Goal: Information Seeking & Learning: Find specific page/section

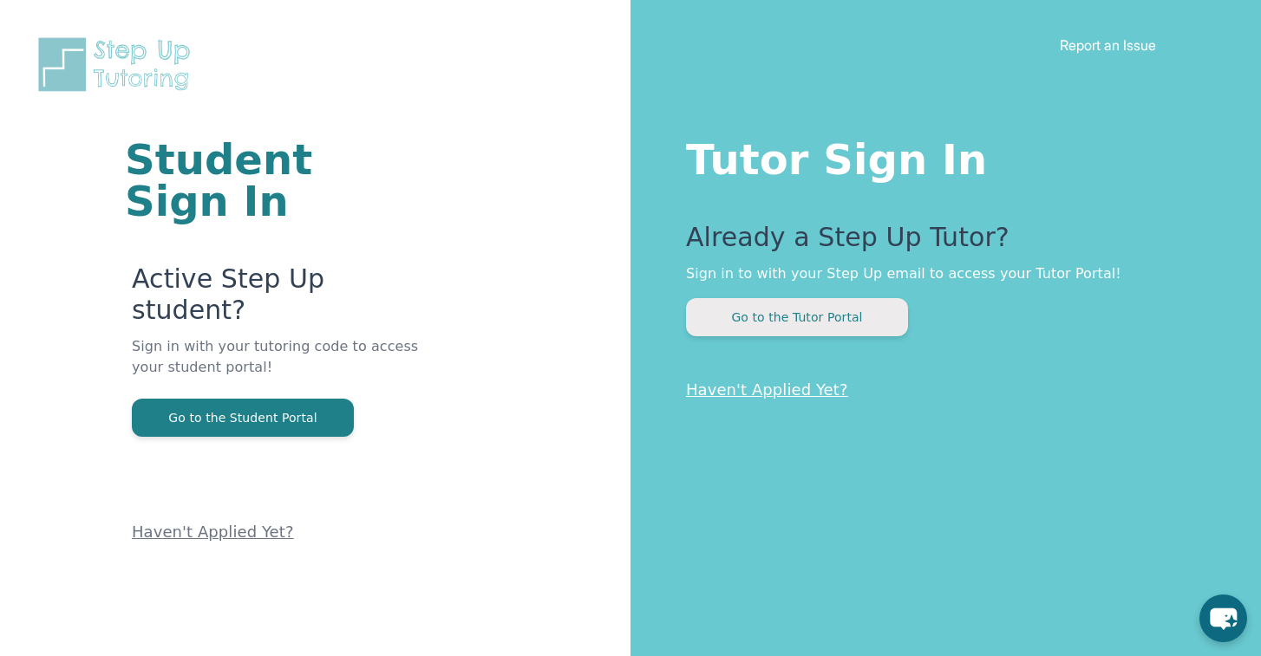
click at [752, 314] on button "Go to the Tutor Portal" at bounding box center [797, 317] width 222 height 38
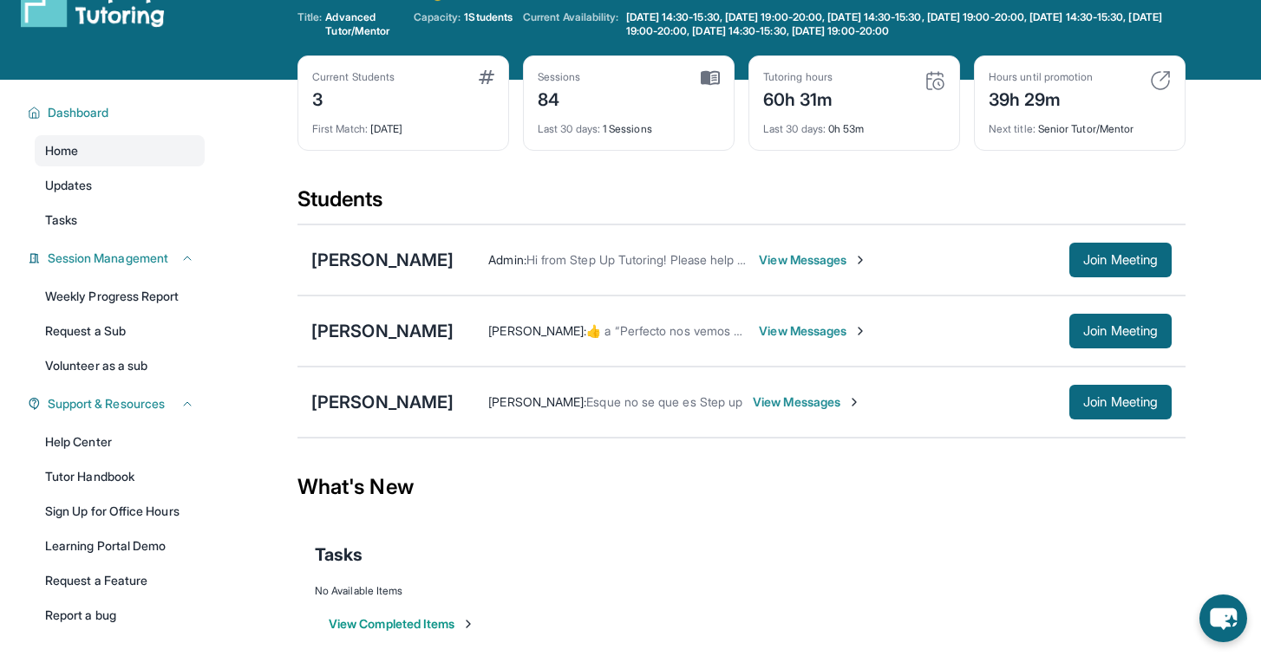
scroll to position [50, 0]
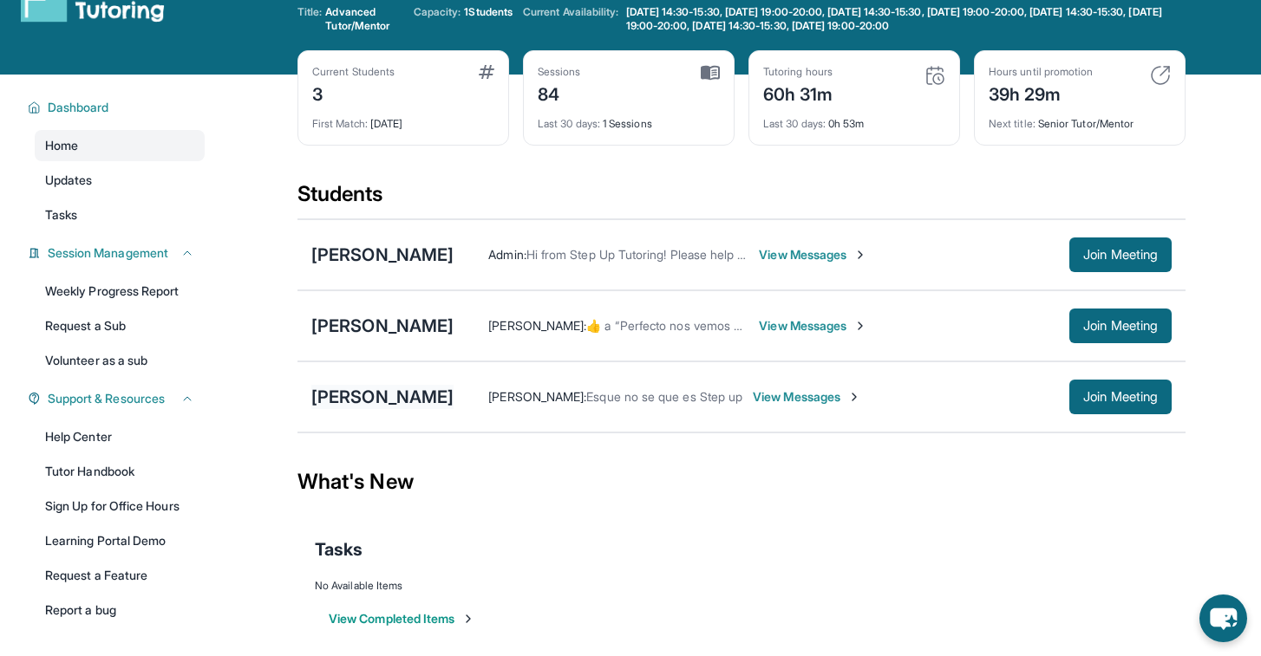
click at [428, 399] on div "[PERSON_NAME]" at bounding box center [382, 397] width 142 height 24
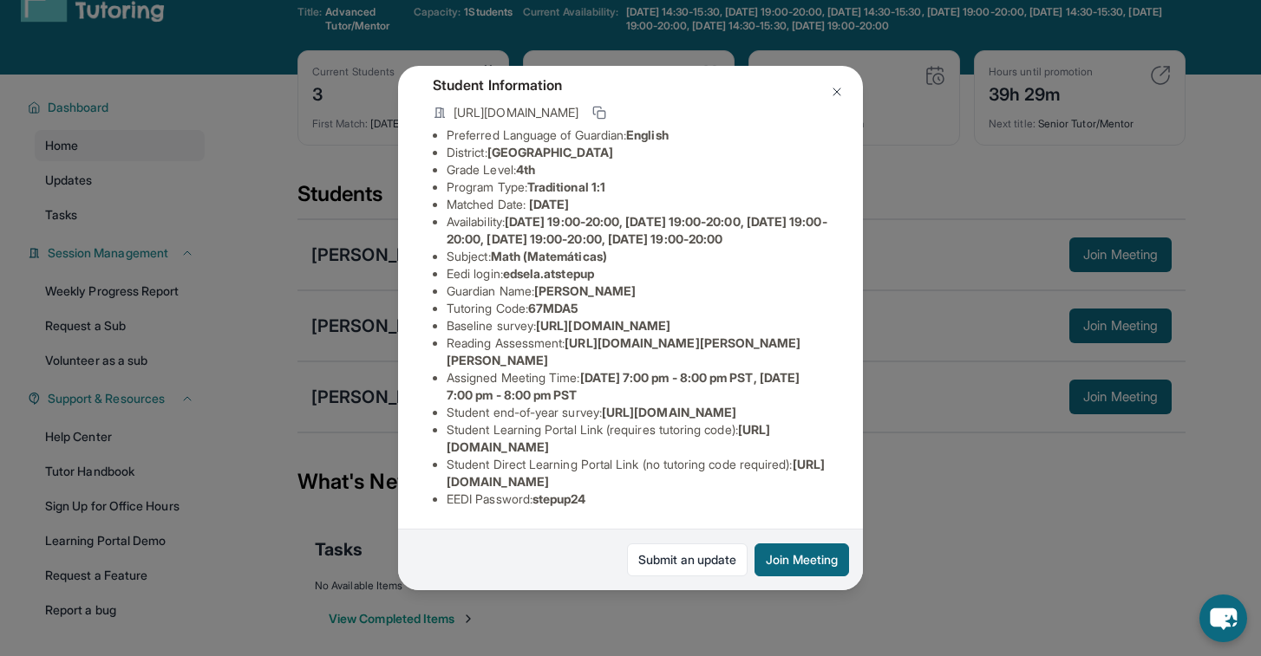
scroll to position [238, 0]
drag, startPoint x: 445, startPoint y: 479, endPoint x: 823, endPoint y: 479, distance: 378.0
click at [823, 479] on ul "Preferred Language of Guardian: English District: San Francisco Unified School …" at bounding box center [630, 317] width 395 height 381
copy li "[URL][DOMAIN_NAME]"
click at [837, 94] on img at bounding box center [837, 92] width 14 height 14
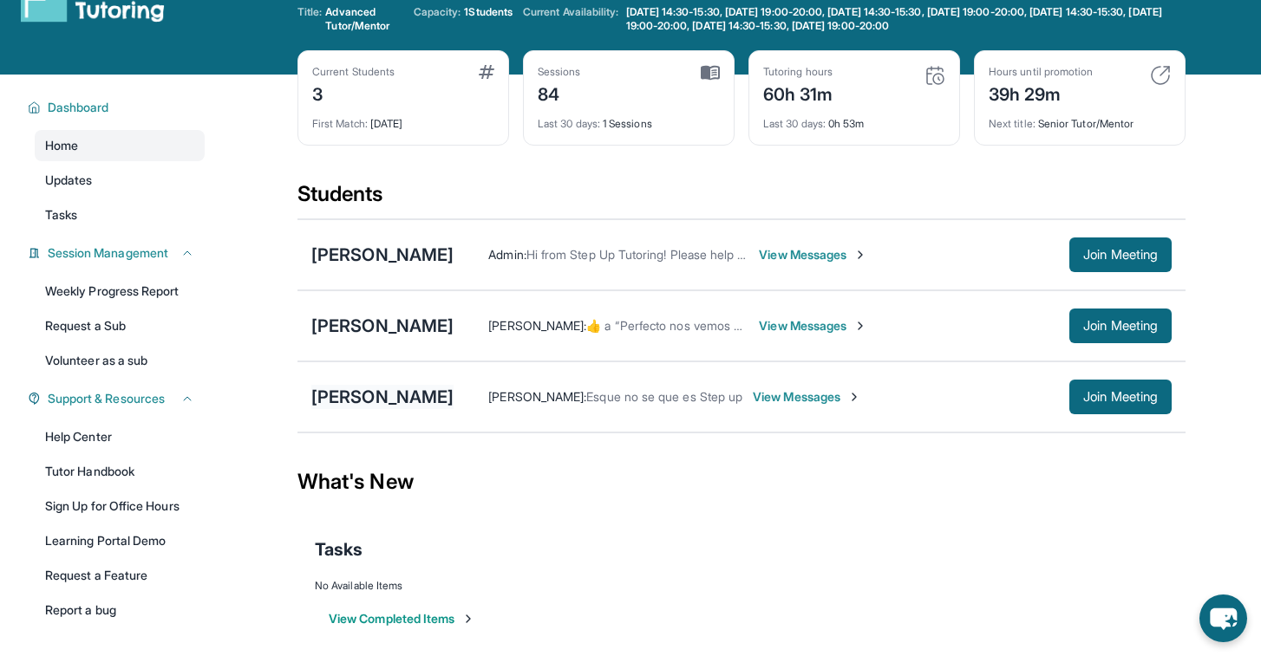
click at [453, 388] on div "[PERSON_NAME]" at bounding box center [382, 397] width 142 height 24
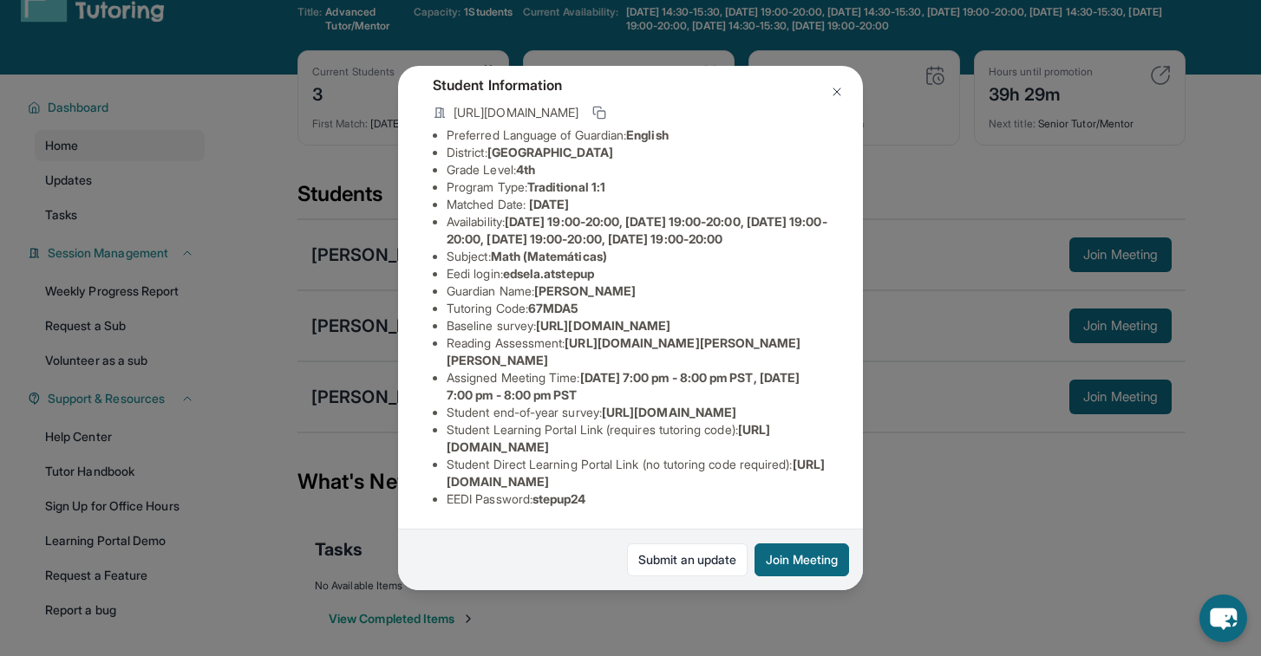
click at [836, 89] on img at bounding box center [837, 92] width 14 height 14
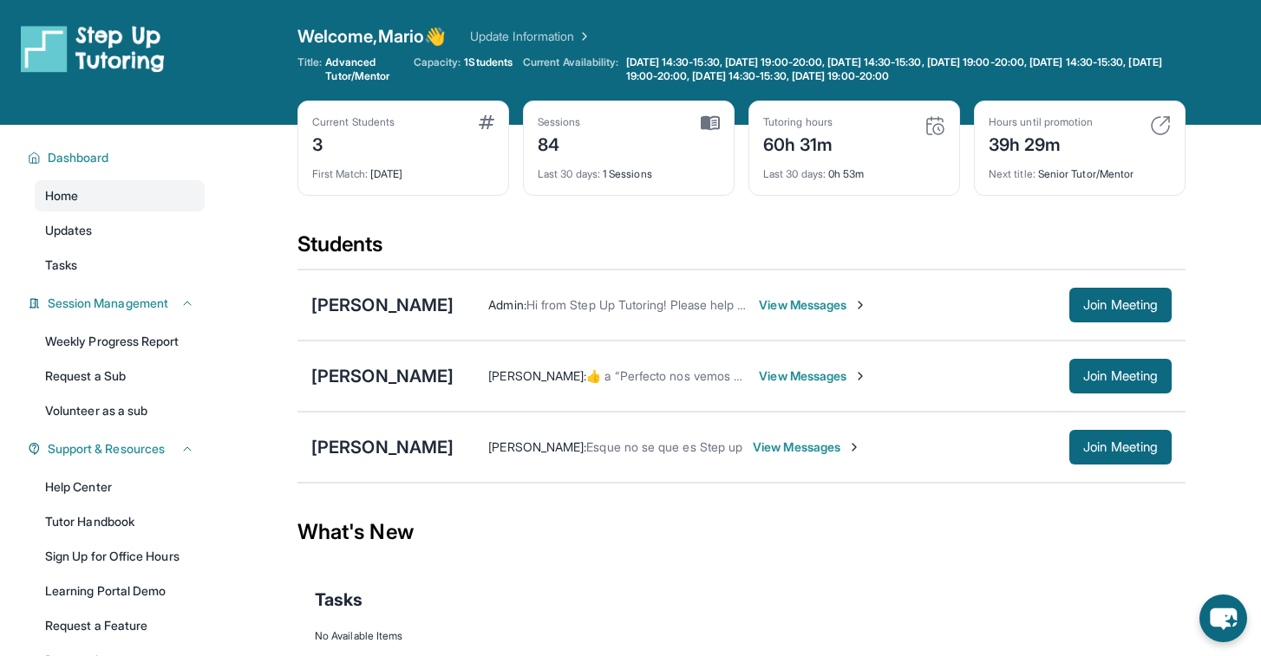
scroll to position [0, 0]
click at [867, 450] on span "View Messages" at bounding box center [813, 447] width 108 height 17
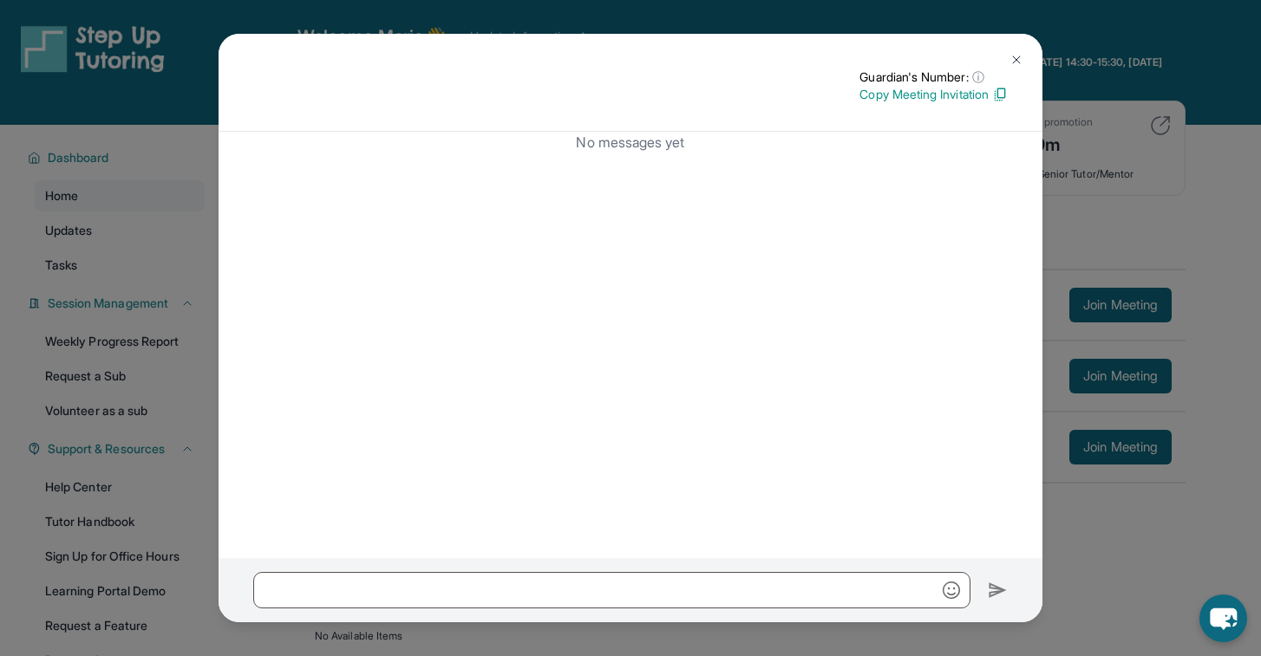
click at [1020, 53] on img at bounding box center [1016, 60] width 14 height 14
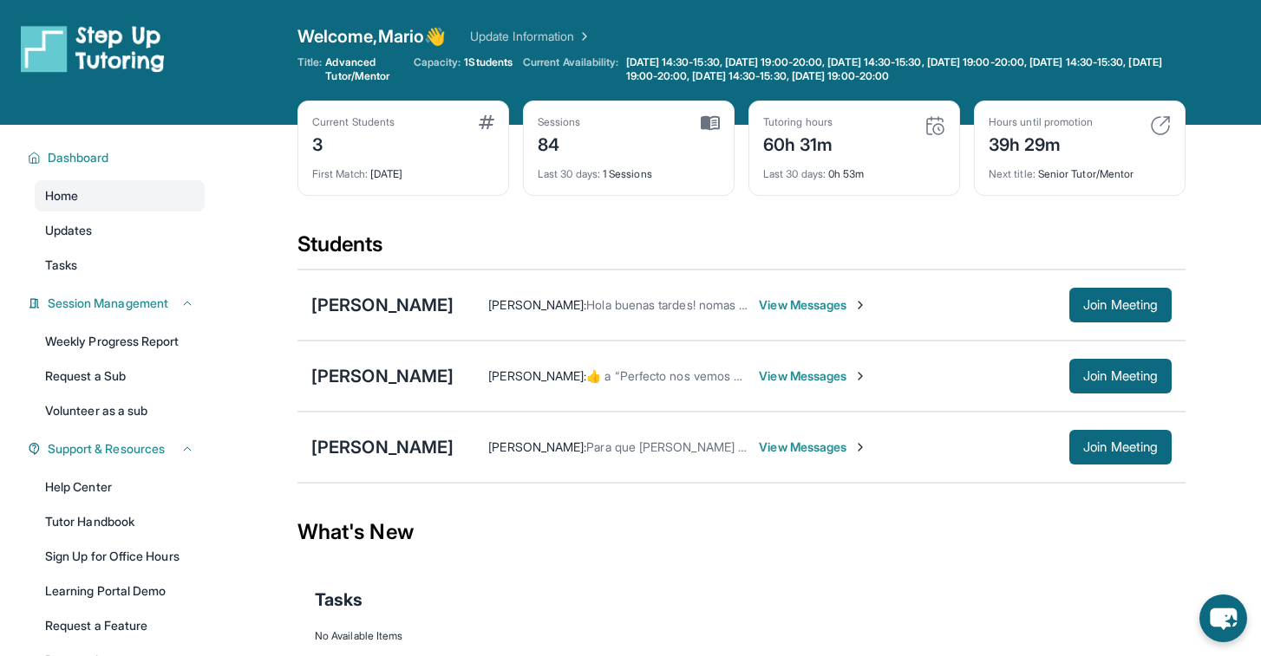
click at [867, 442] on span "View Messages" at bounding box center [813, 447] width 108 height 17
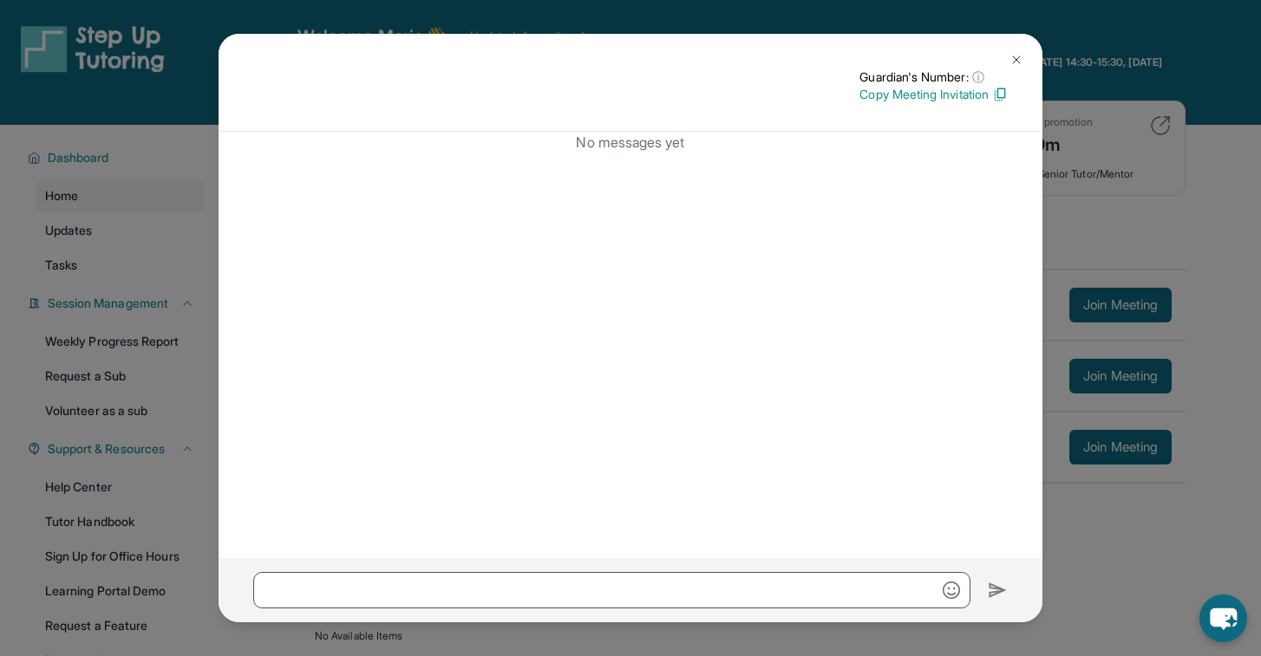
click at [1013, 59] on img at bounding box center [1016, 60] width 14 height 14
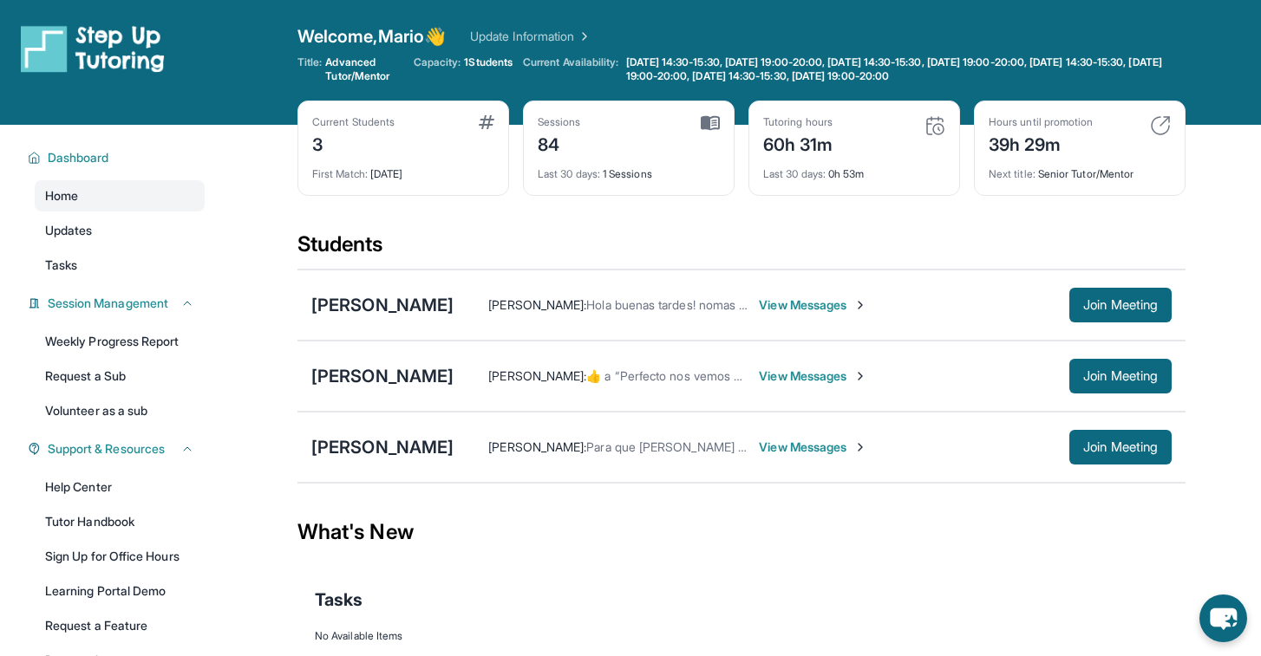
click at [861, 445] on span "View Messages" at bounding box center [813, 447] width 108 height 17
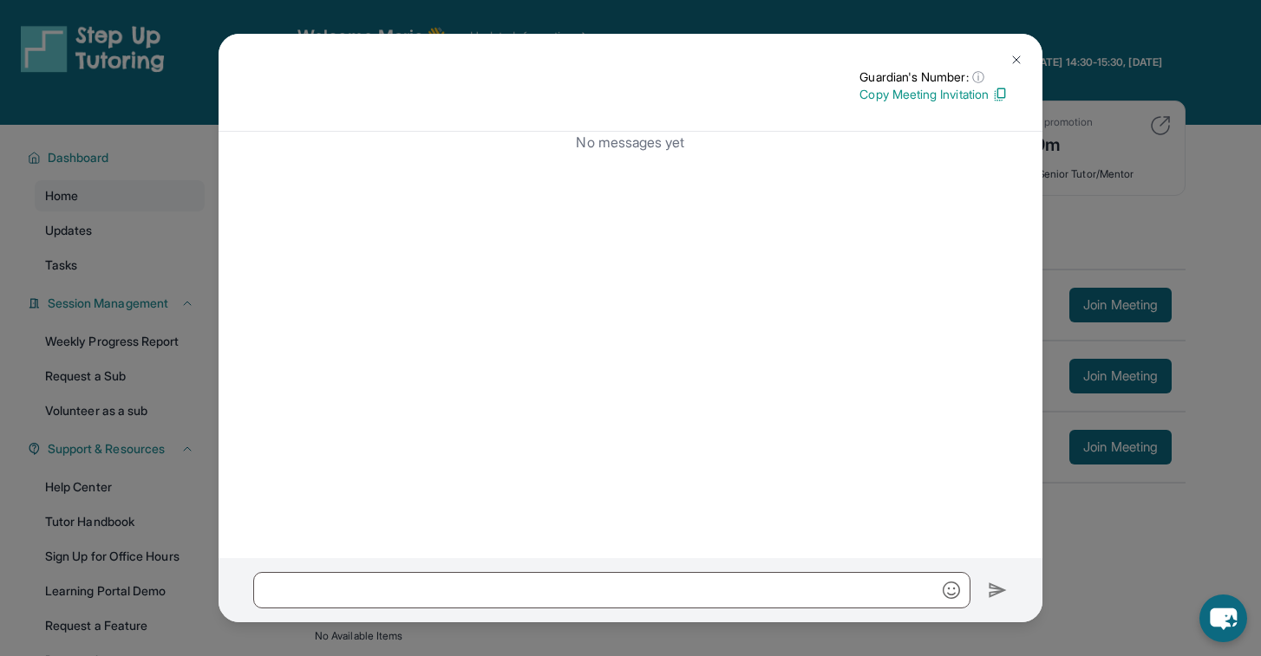
click at [1019, 59] on img at bounding box center [1016, 60] width 14 height 14
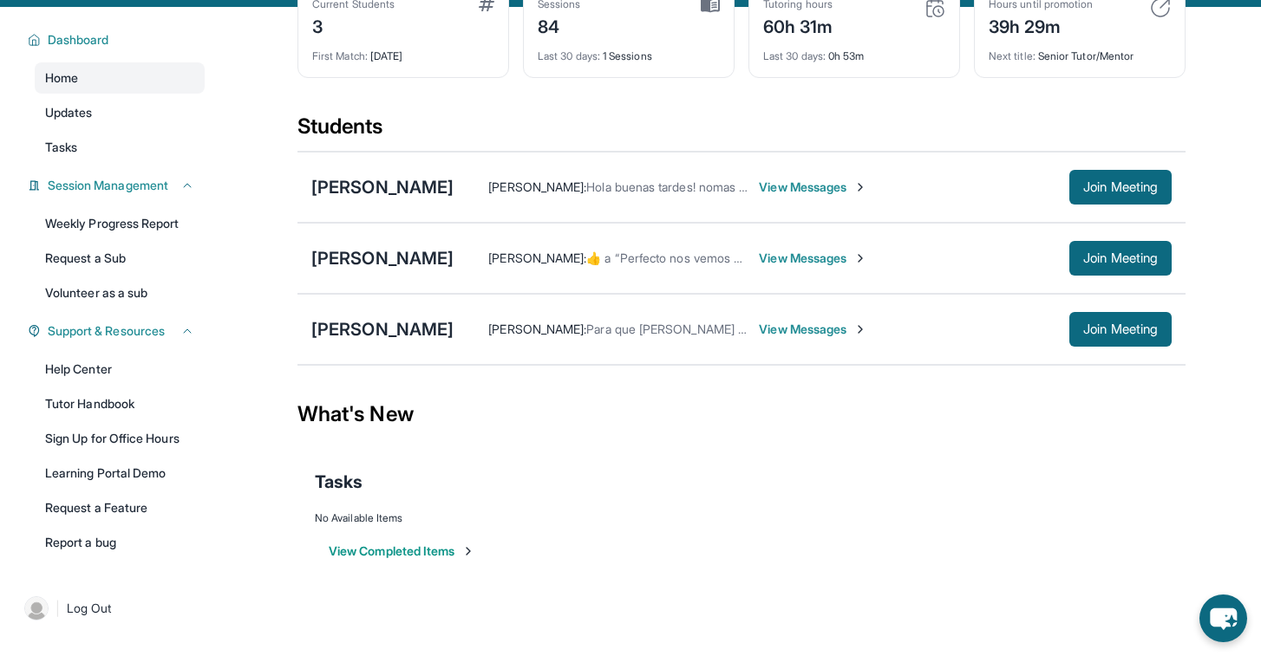
scroll to position [124, 0]
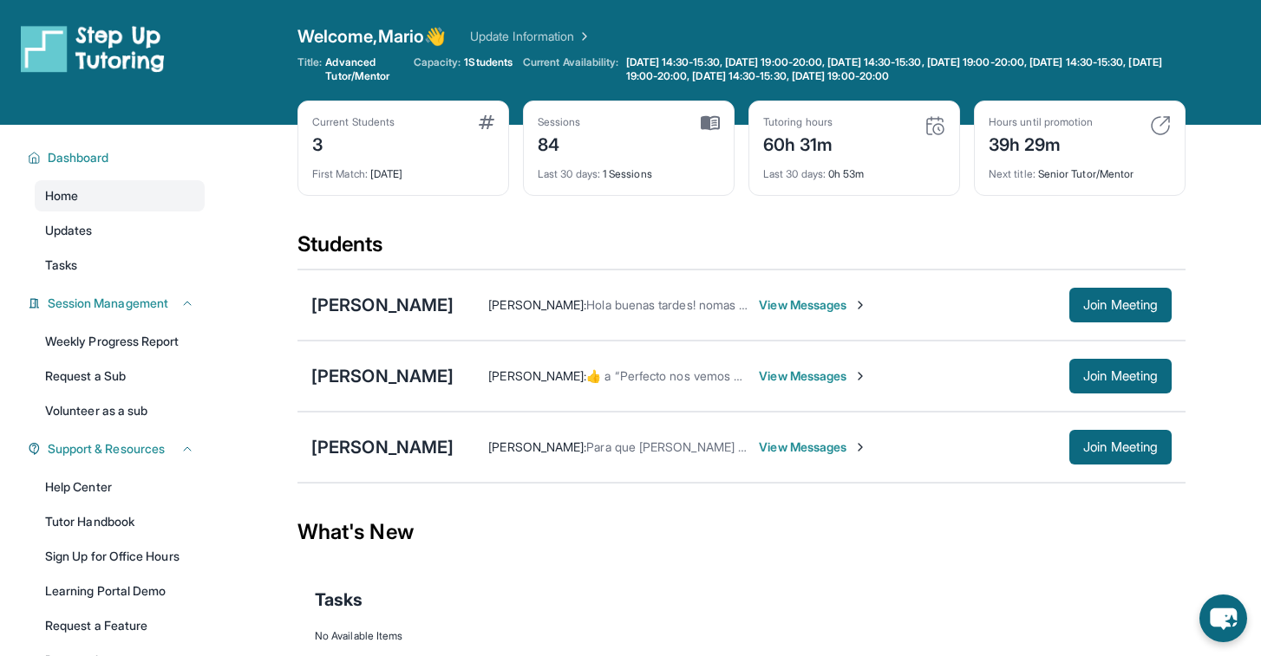
click at [797, 445] on span "Para que [PERSON_NAME] pueda hacer la video llamada" at bounding box center [741, 447] width 310 height 15
click at [863, 445] on span "View Messages" at bounding box center [813, 447] width 108 height 17
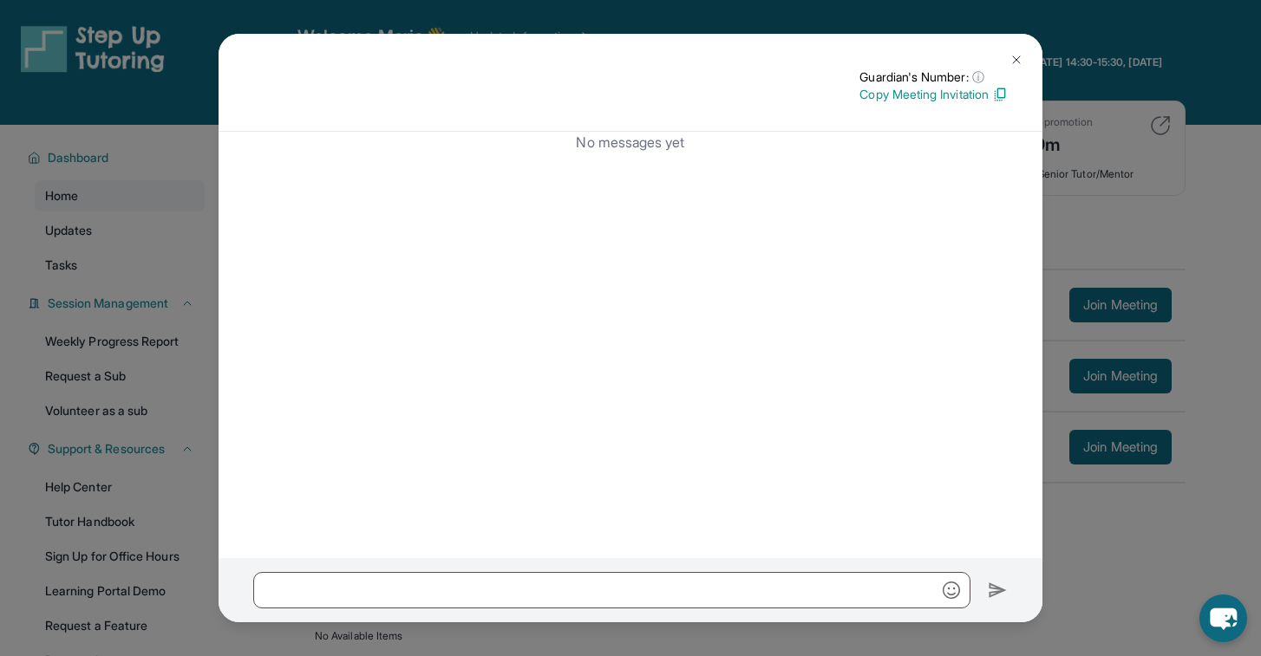
click at [1015, 55] on img at bounding box center [1016, 60] width 14 height 14
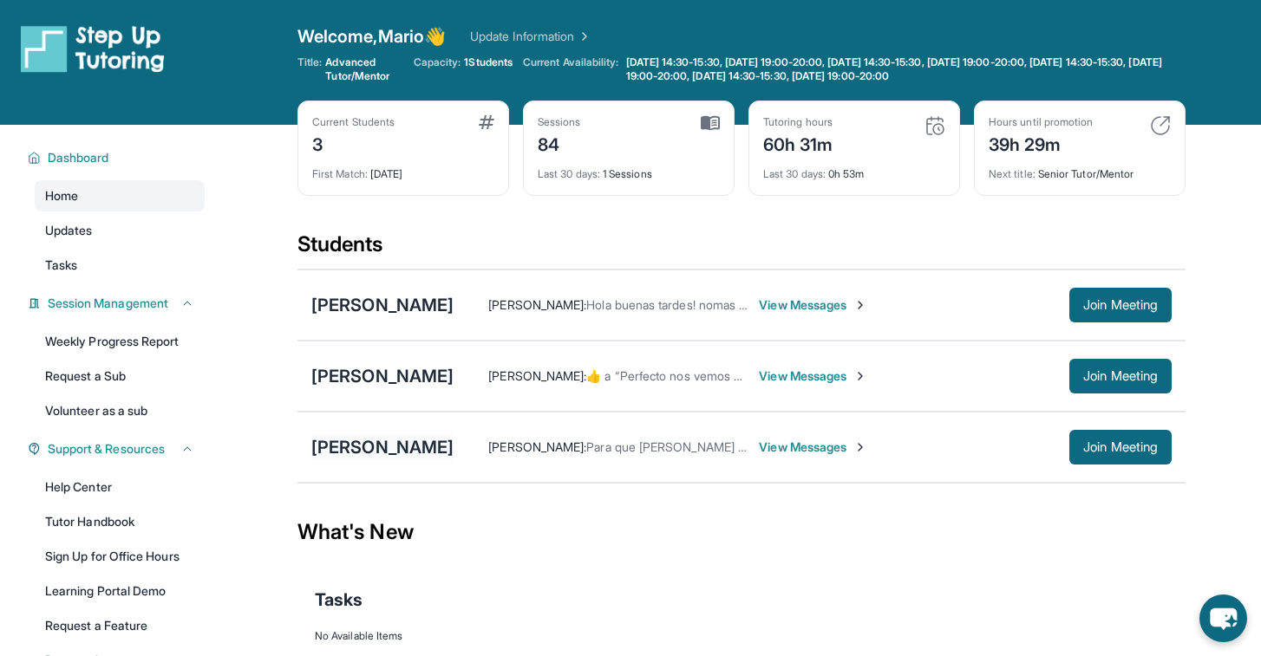
click at [453, 447] on div "[PERSON_NAME]" at bounding box center [382, 447] width 142 height 24
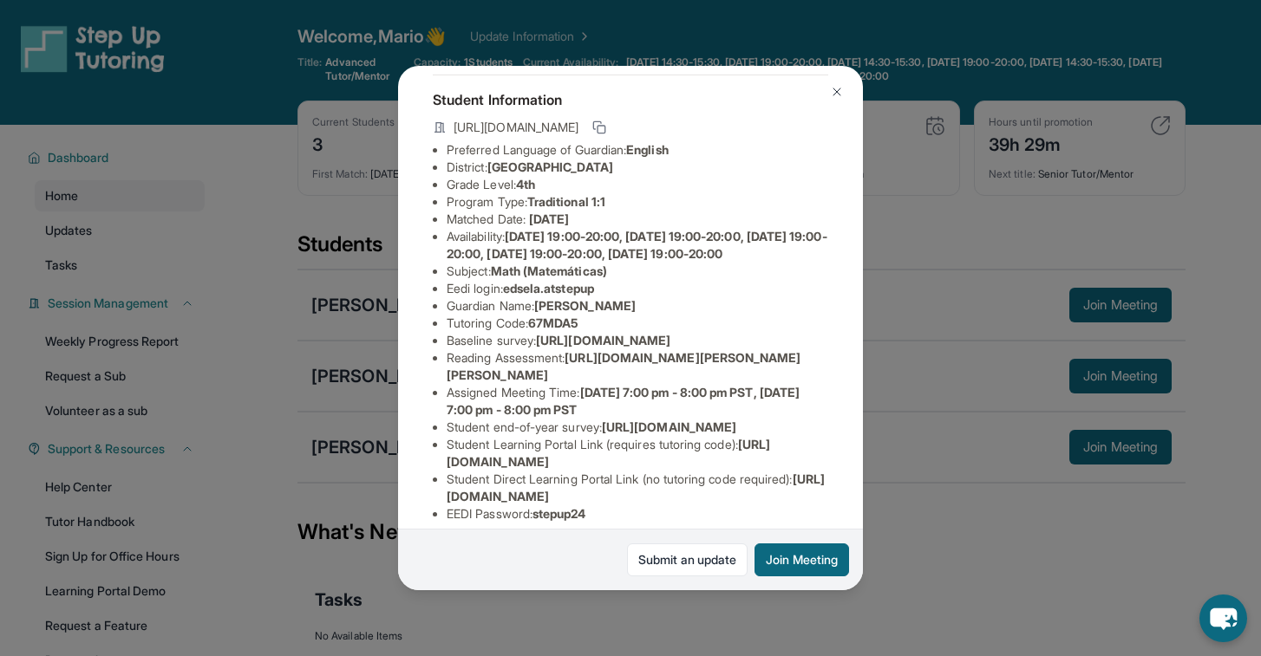
scroll to position [89, 0]
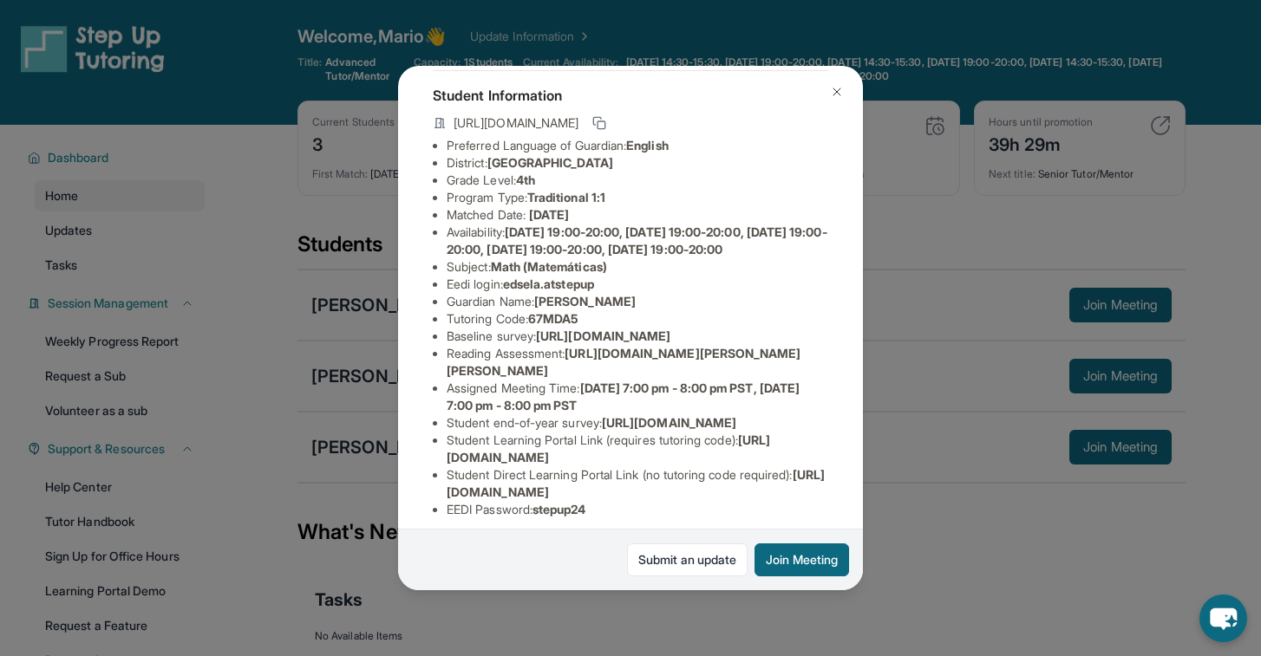
click at [834, 89] on img at bounding box center [837, 92] width 14 height 14
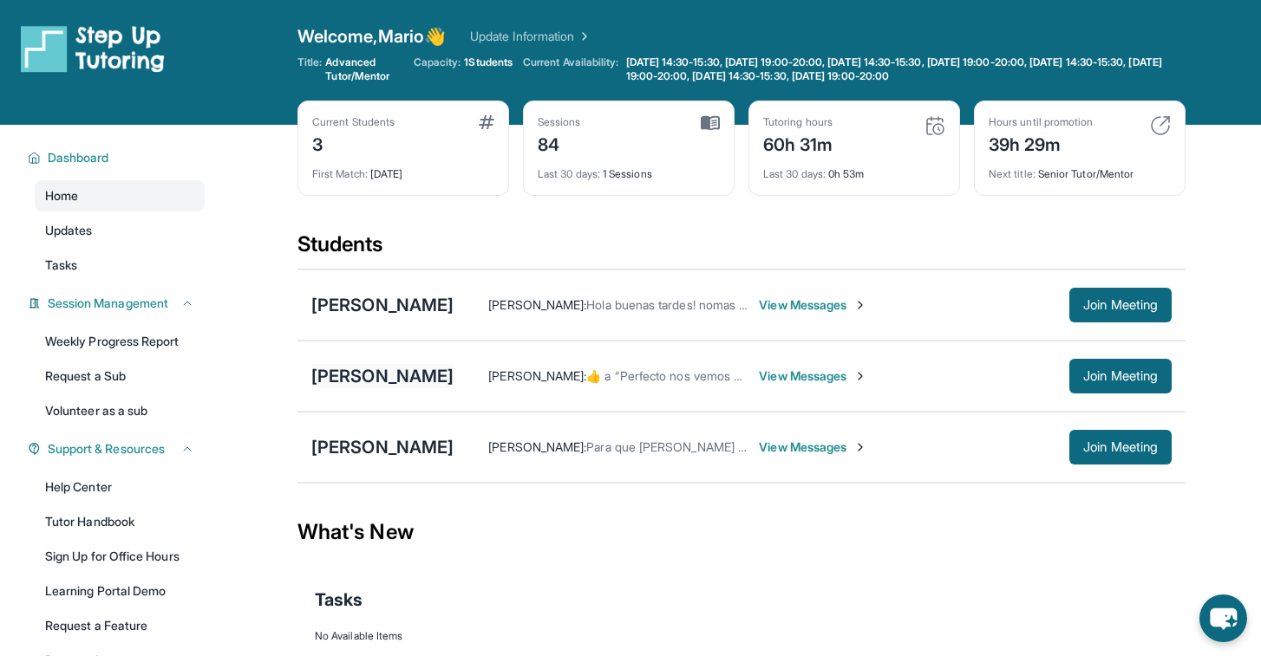
click at [356, 383] on div "[PERSON_NAME]" at bounding box center [382, 376] width 142 height 24
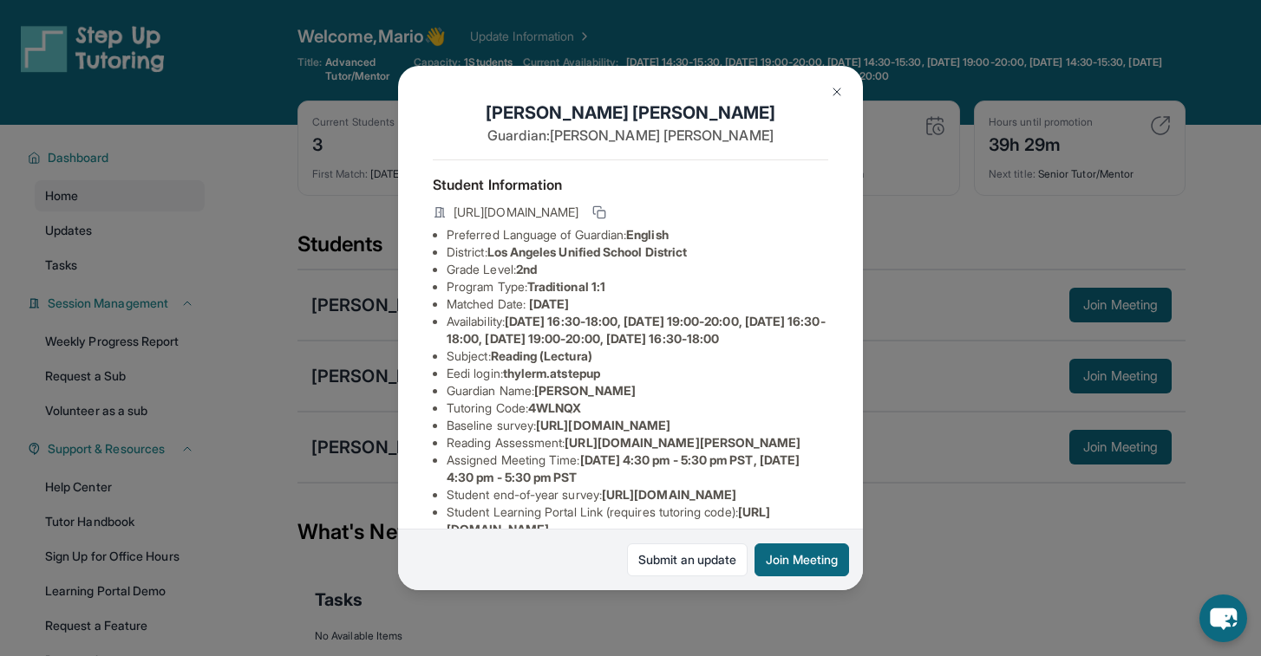
click at [838, 88] on img at bounding box center [837, 92] width 14 height 14
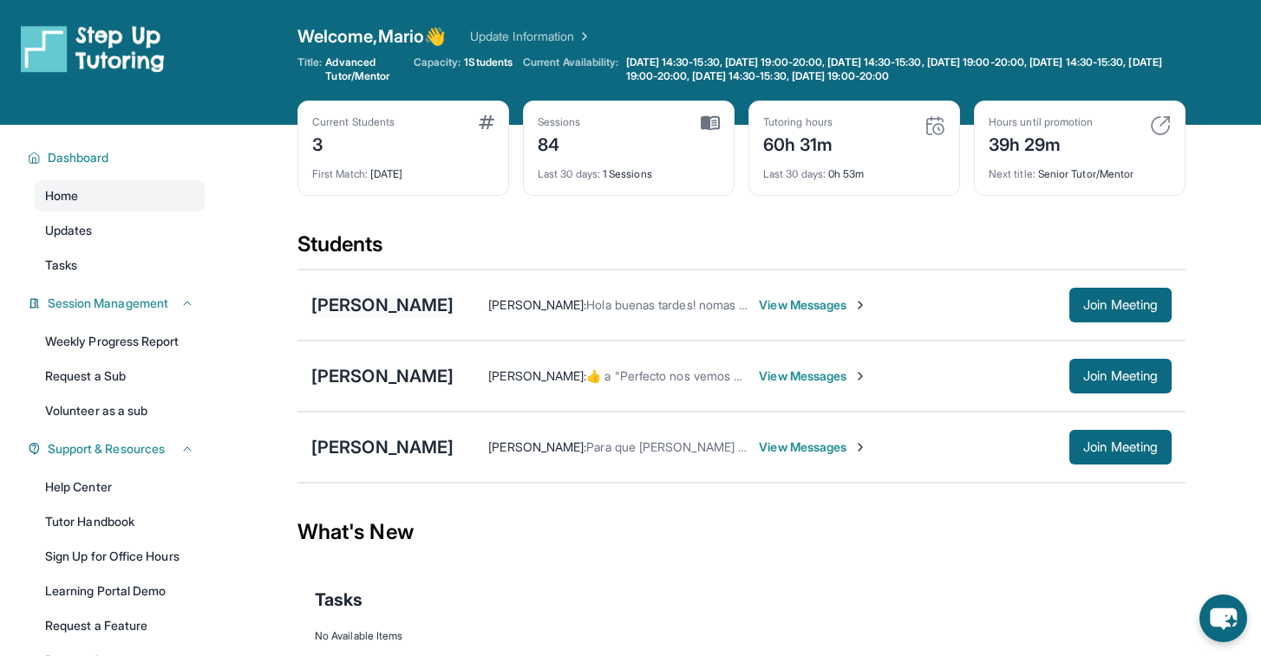
click at [404, 302] on div "[PERSON_NAME]" at bounding box center [382, 305] width 142 height 24
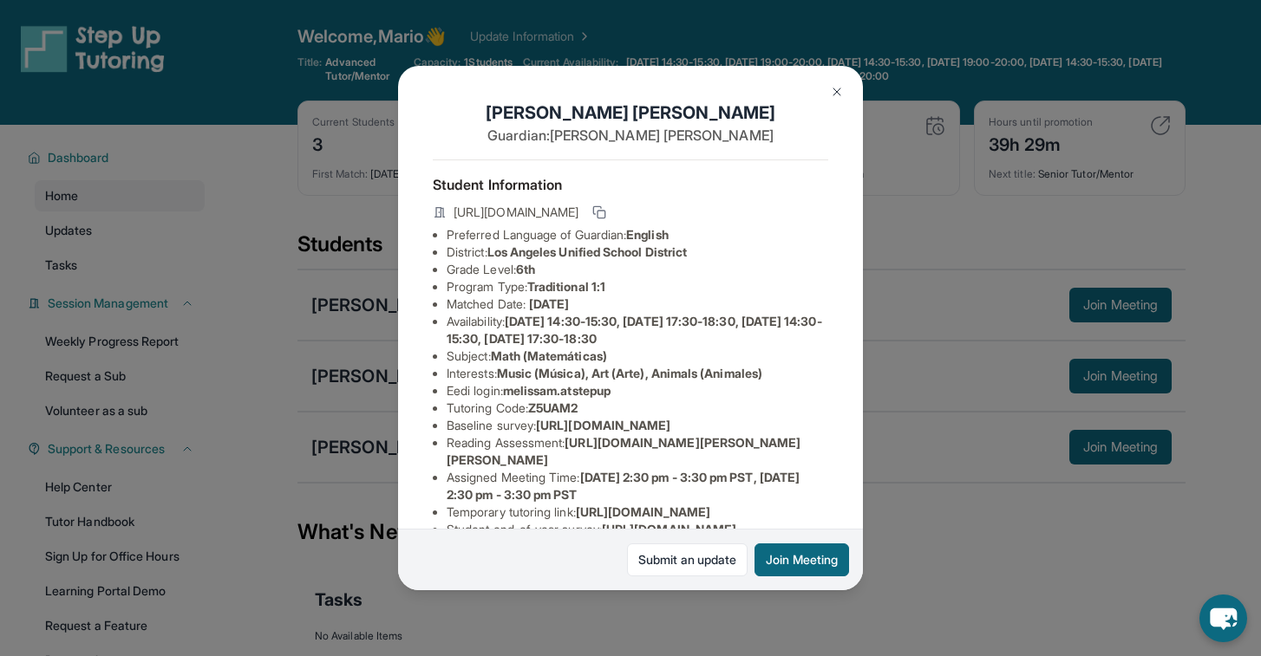
click at [839, 92] on img at bounding box center [837, 92] width 14 height 14
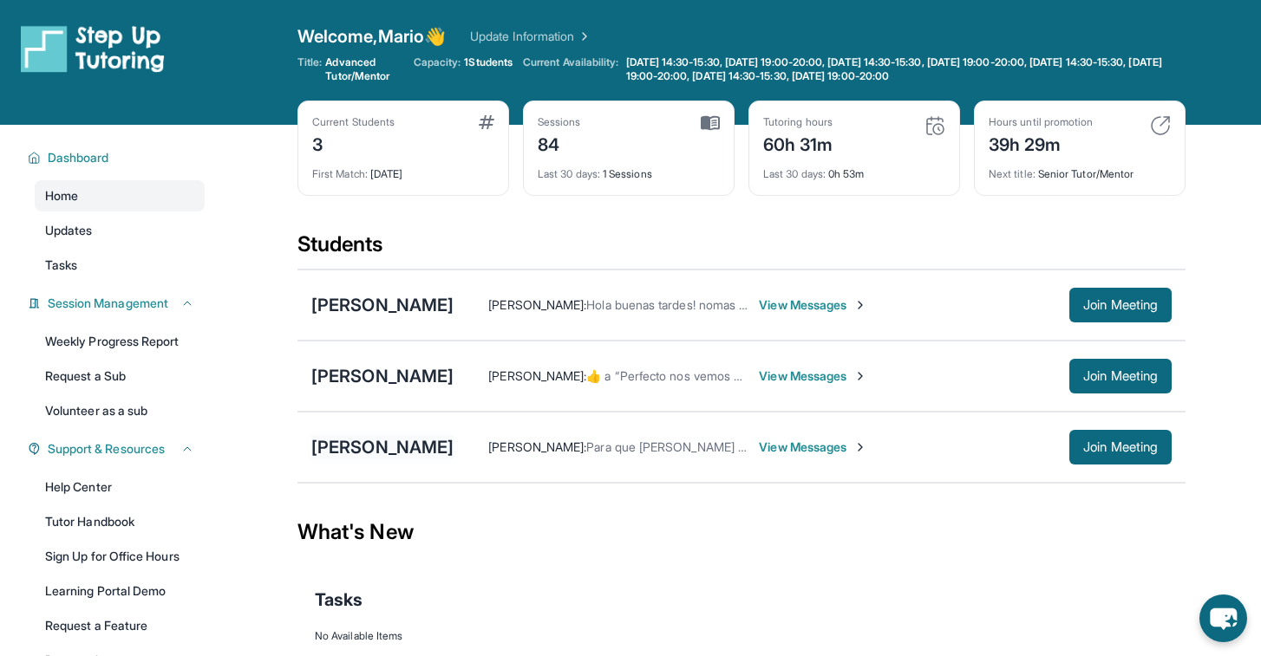
click at [453, 445] on div "[PERSON_NAME]" at bounding box center [382, 447] width 142 height 24
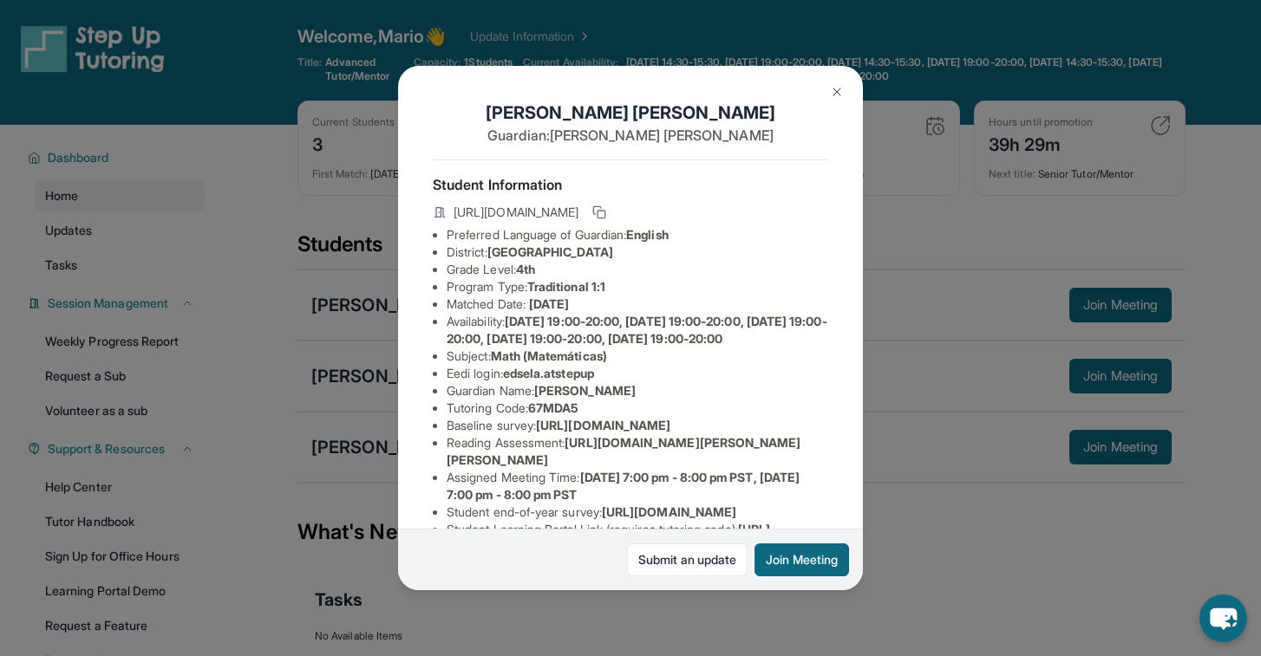
scroll to position [0, 0]
click at [837, 89] on img at bounding box center [837, 92] width 14 height 14
